Goal: Find specific page/section: Find specific page/section

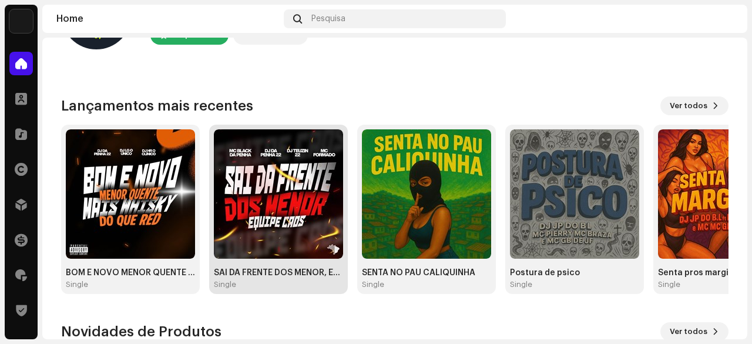
scroll to position [59, 0]
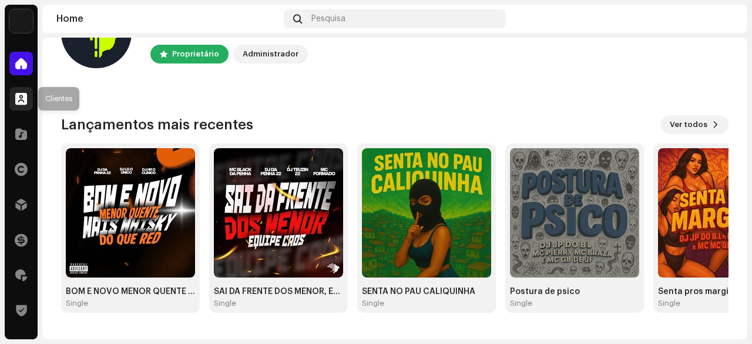
click at [17, 102] on span at bounding box center [21, 98] width 12 height 9
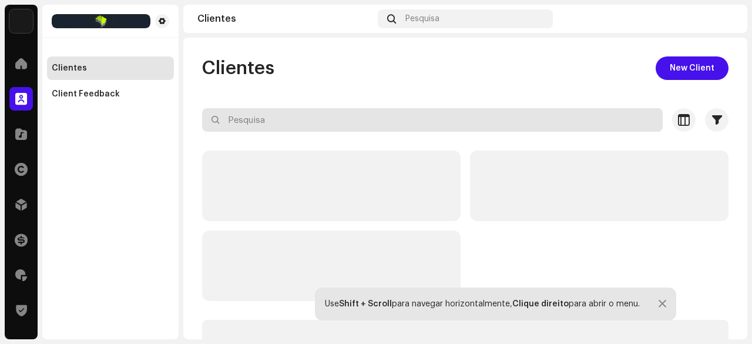
click at [248, 126] on input "text" at bounding box center [432, 120] width 461 height 24
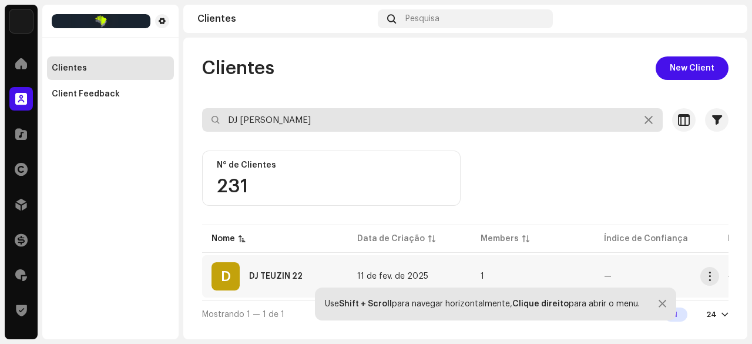
type input "DJ [PERSON_NAME]"
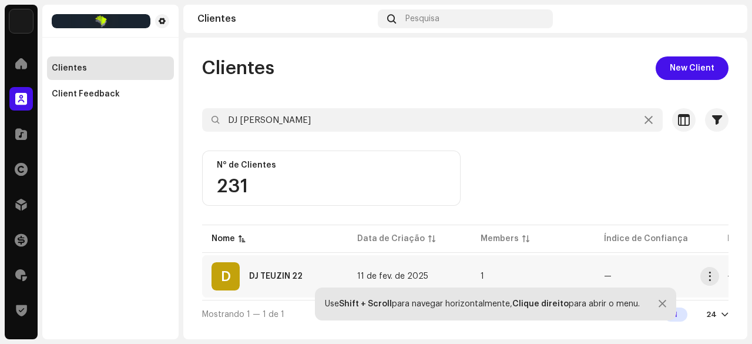
click at [294, 278] on div "DJ TEUZIN 22" at bounding box center [275, 276] width 53 height 8
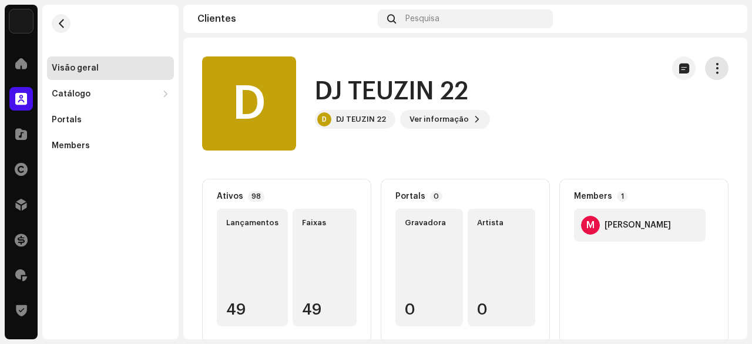
click at [712, 65] on span "button" at bounding box center [717, 67] width 11 height 9
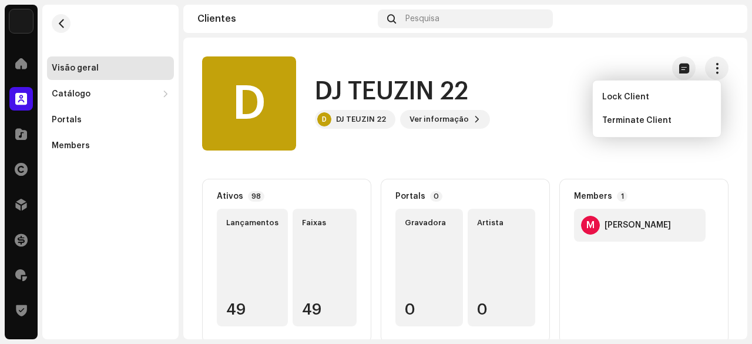
click at [562, 59] on div "D DJ [PERSON_NAME] 22 D DJ [PERSON_NAME] 22 Ver informação" at bounding box center [427, 103] width 451 height 94
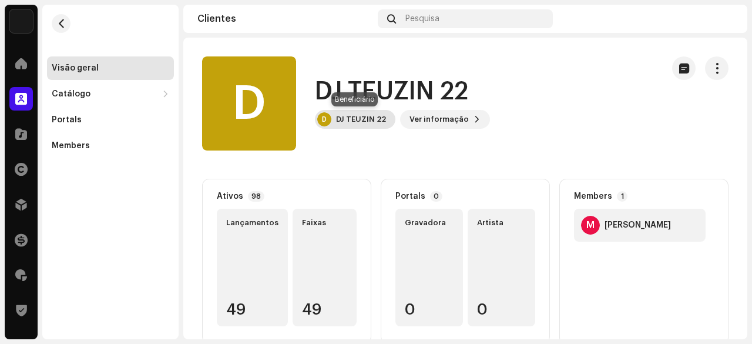
click at [367, 123] on div "DJ TEUZIN 22" at bounding box center [361, 119] width 50 height 9
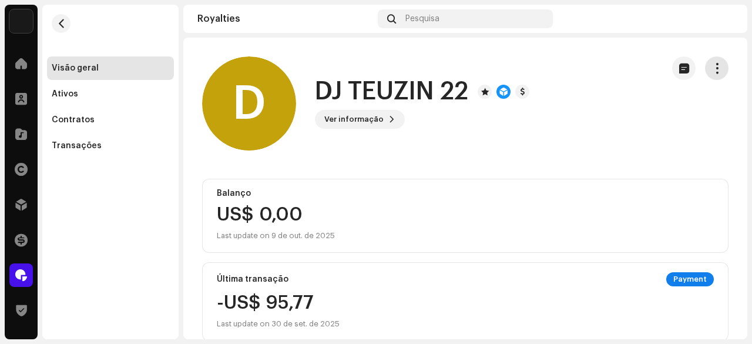
click at [714, 76] on button "button" at bounding box center [717, 68] width 24 height 24
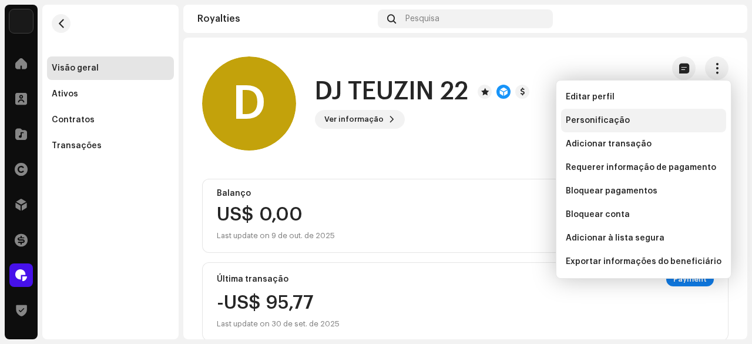
click at [575, 118] on span "Personificação" at bounding box center [598, 120] width 64 height 9
